Goal: Communication & Community: Share content

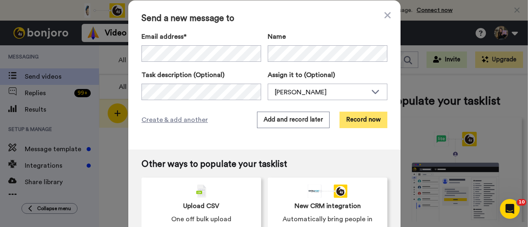
click at [372, 120] on button "Record now" at bounding box center [364, 120] width 48 height 17
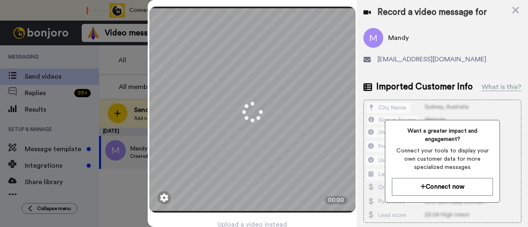
scroll to position [40, 0]
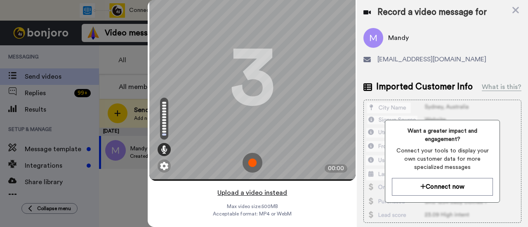
click at [257, 188] on button "Upload a video instead" at bounding box center [252, 193] width 75 height 11
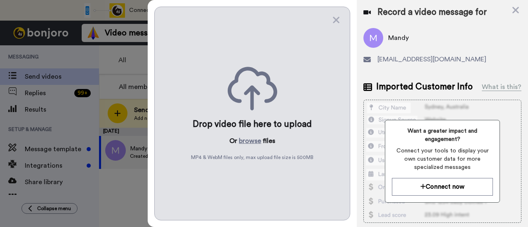
scroll to position [0, 0]
click at [244, 142] on button "browse" at bounding box center [250, 141] width 22 height 10
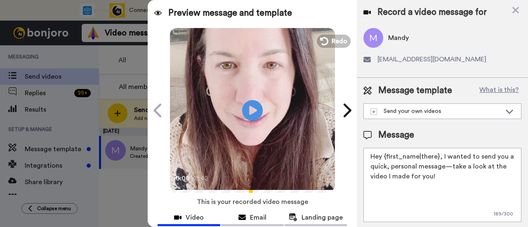
drag, startPoint x: 448, startPoint y: 177, endPoint x: 441, endPoint y: 160, distance: 18.2
click at [441, 160] on textarea "Hey {first_name|there}, I wanted to send you a quick, personal message—take a l…" at bounding box center [443, 185] width 158 height 74
paste textarea "welcome to SLP Elevate! I created a video welcome for you! Feel free to click r…"
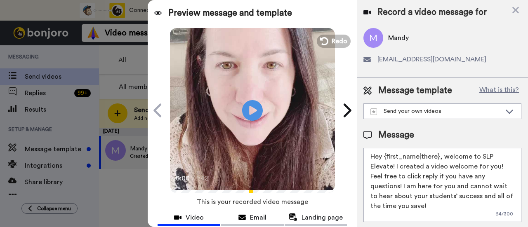
scroll to position [83, 0]
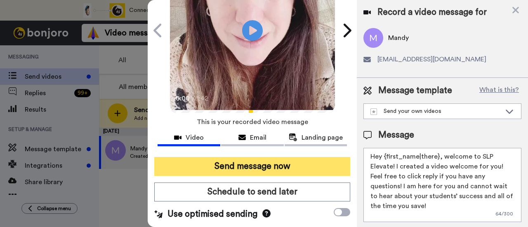
type textarea "Hey {first_name|there}, welcome to SLP Elevate! I created a video welcome for y…"
click at [258, 166] on button "Send message now" at bounding box center [252, 166] width 196 height 19
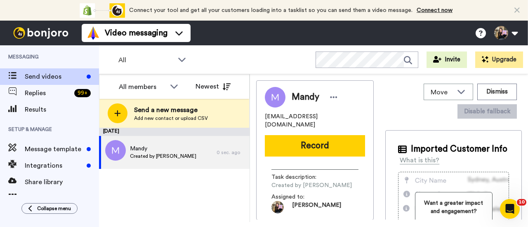
scroll to position [0, 0]
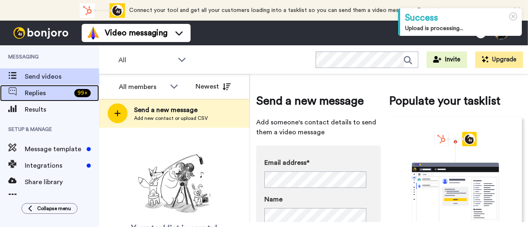
click at [75, 95] on div "99 +" at bounding box center [82, 93] width 17 height 8
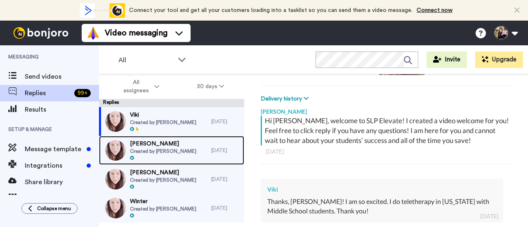
click at [207, 153] on div "Tanya Created by Hallie Sherman" at bounding box center [155, 150] width 112 height 29
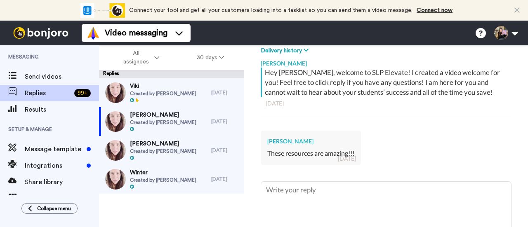
scroll to position [143, 0]
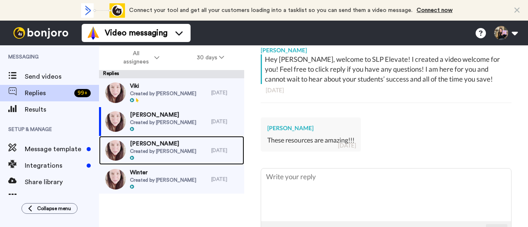
click at [167, 150] on span "Created by Hallie Sherman" at bounding box center [163, 151] width 66 height 7
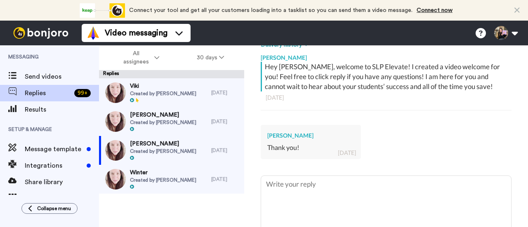
scroll to position [143, 0]
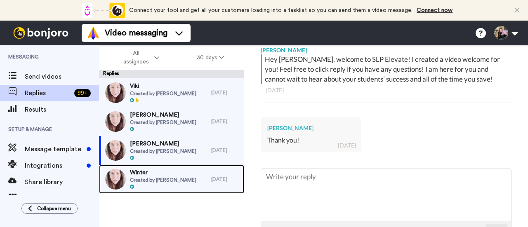
click at [165, 175] on span "Winter" at bounding box center [163, 173] width 66 height 8
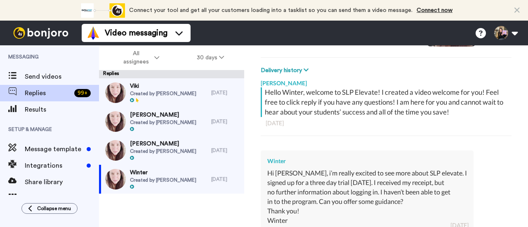
scroll to position [184, 0]
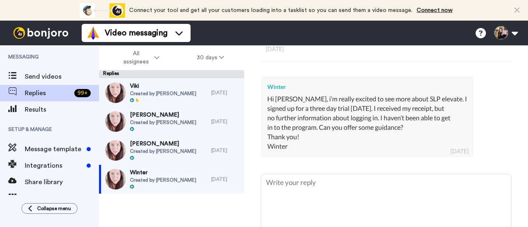
type textarea "x"
